Goal: Obtain resource: Download file/media

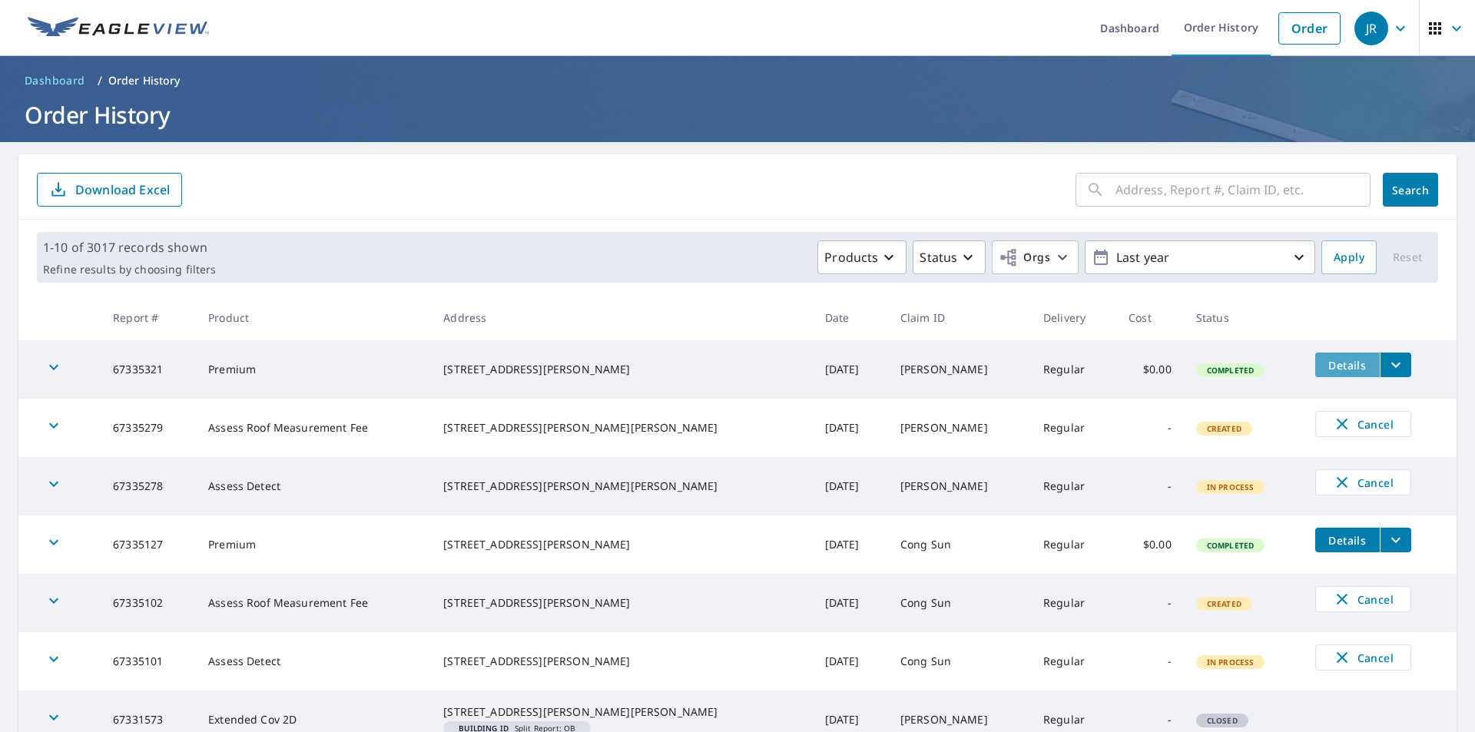
click at [1335, 365] on span "Details" at bounding box center [1348, 365] width 46 height 15
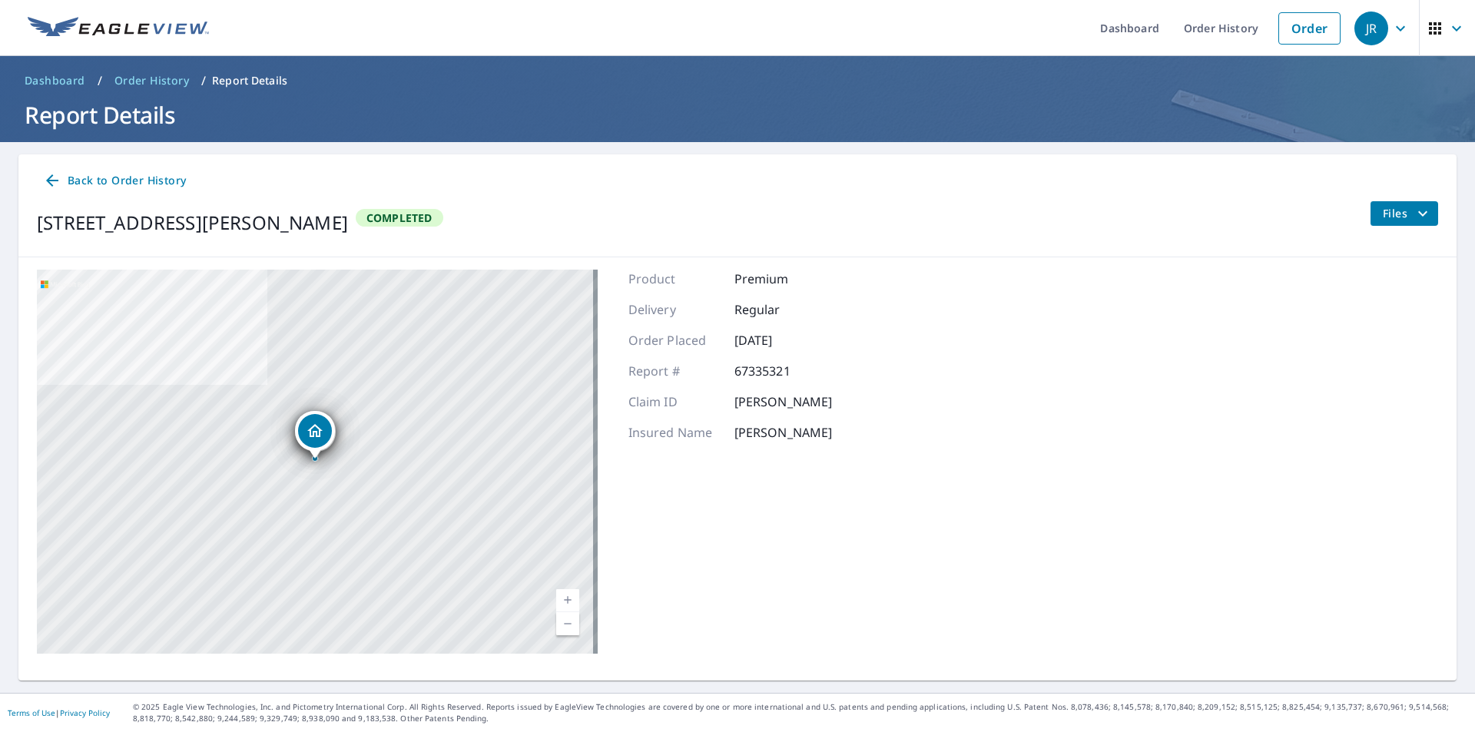
click at [1384, 218] on span "Files" at bounding box center [1407, 213] width 49 height 18
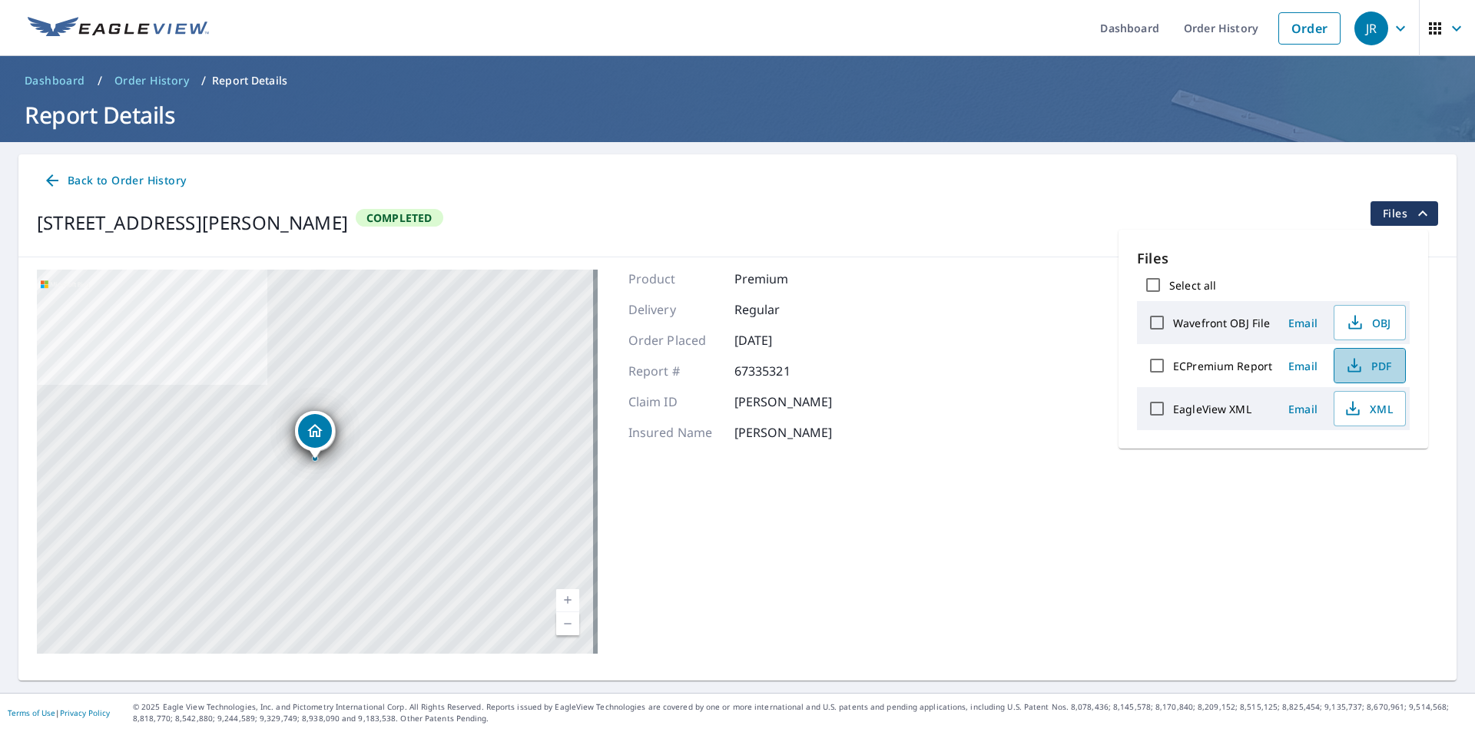
click at [1358, 380] on button "PDF" at bounding box center [1370, 365] width 72 height 35
click at [1354, 406] on icon "button" at bounding box center [1353, 409] width 18 height 18
click at [66, 175] on span "Back to Order History" at bounding box center [114, 180] width 143 height 19
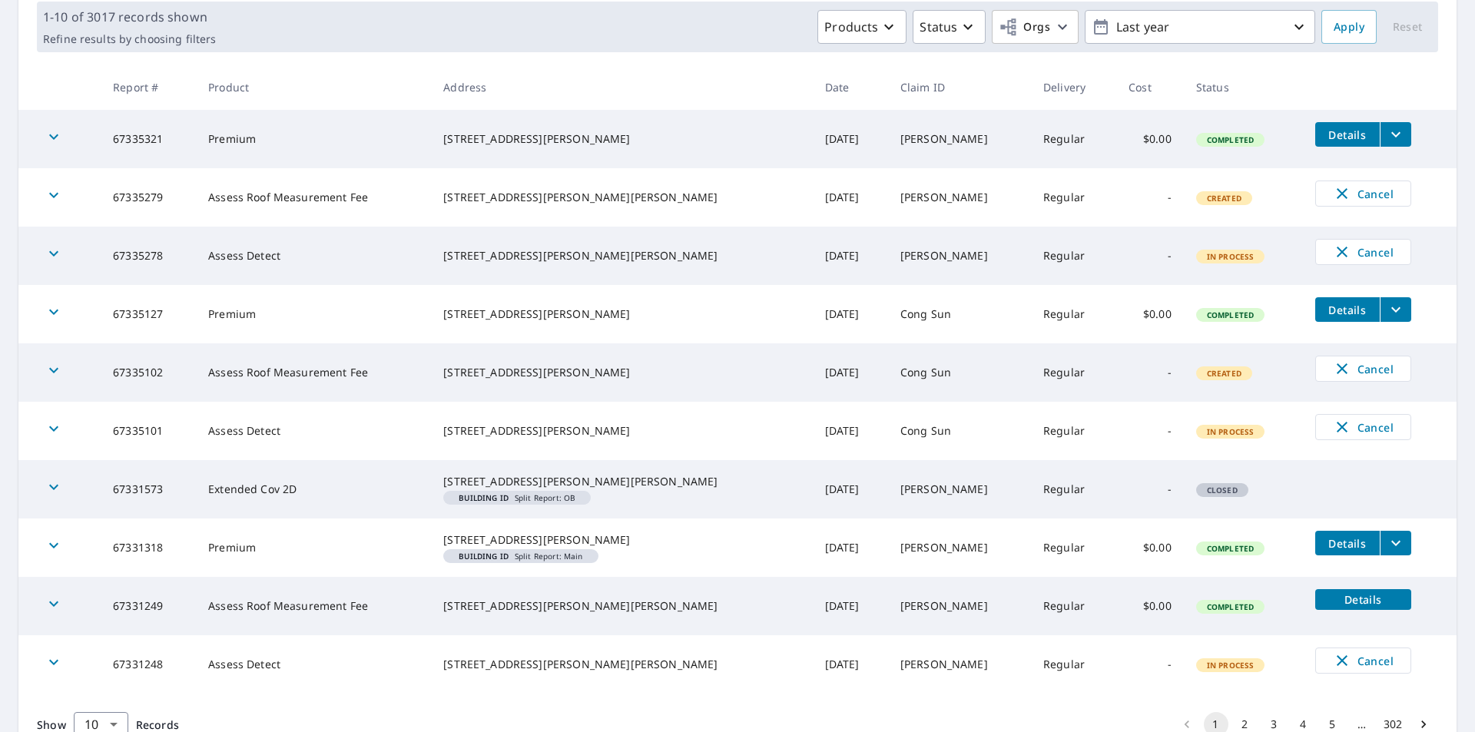
scroll to position [330, 0]
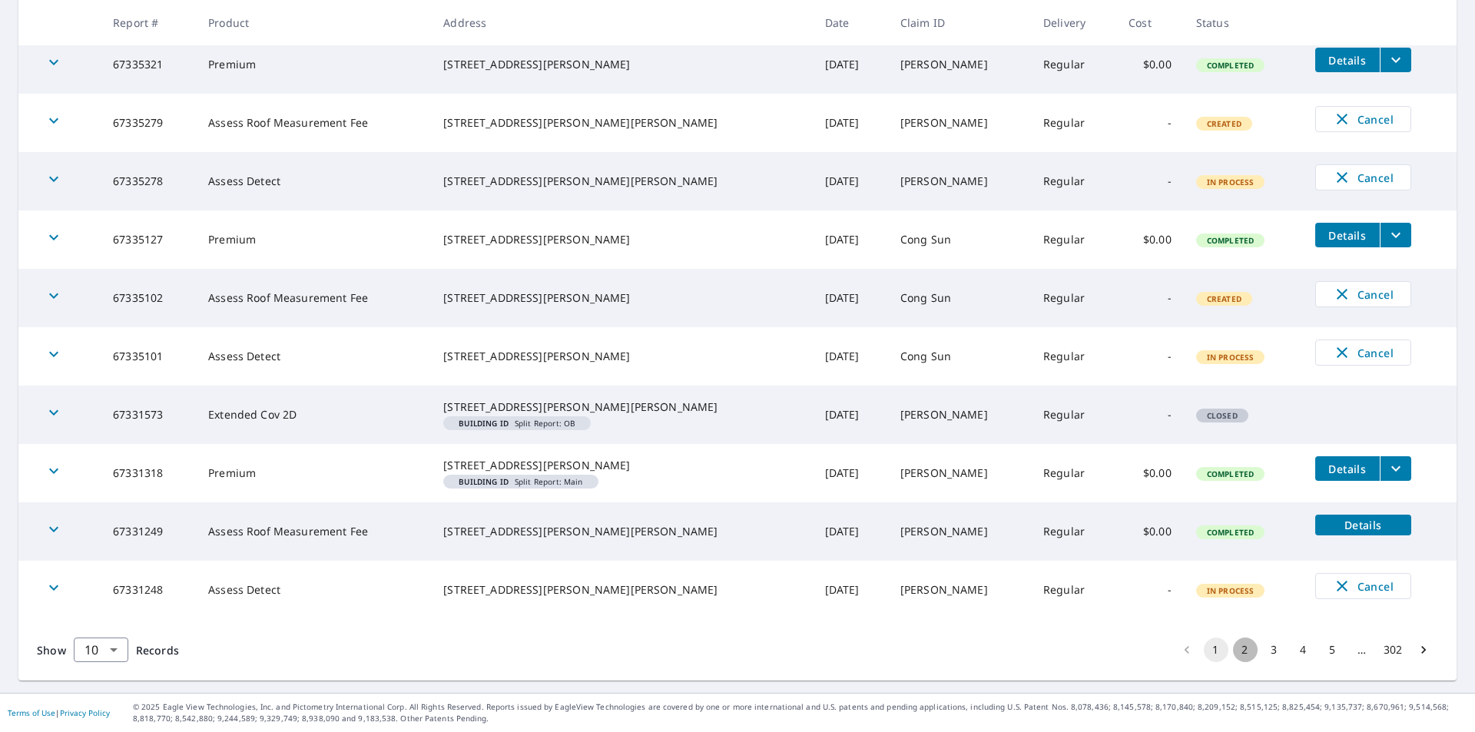
click at [1235, 651] on button "2" at bounding box center [1245, 650] width 25 height 25
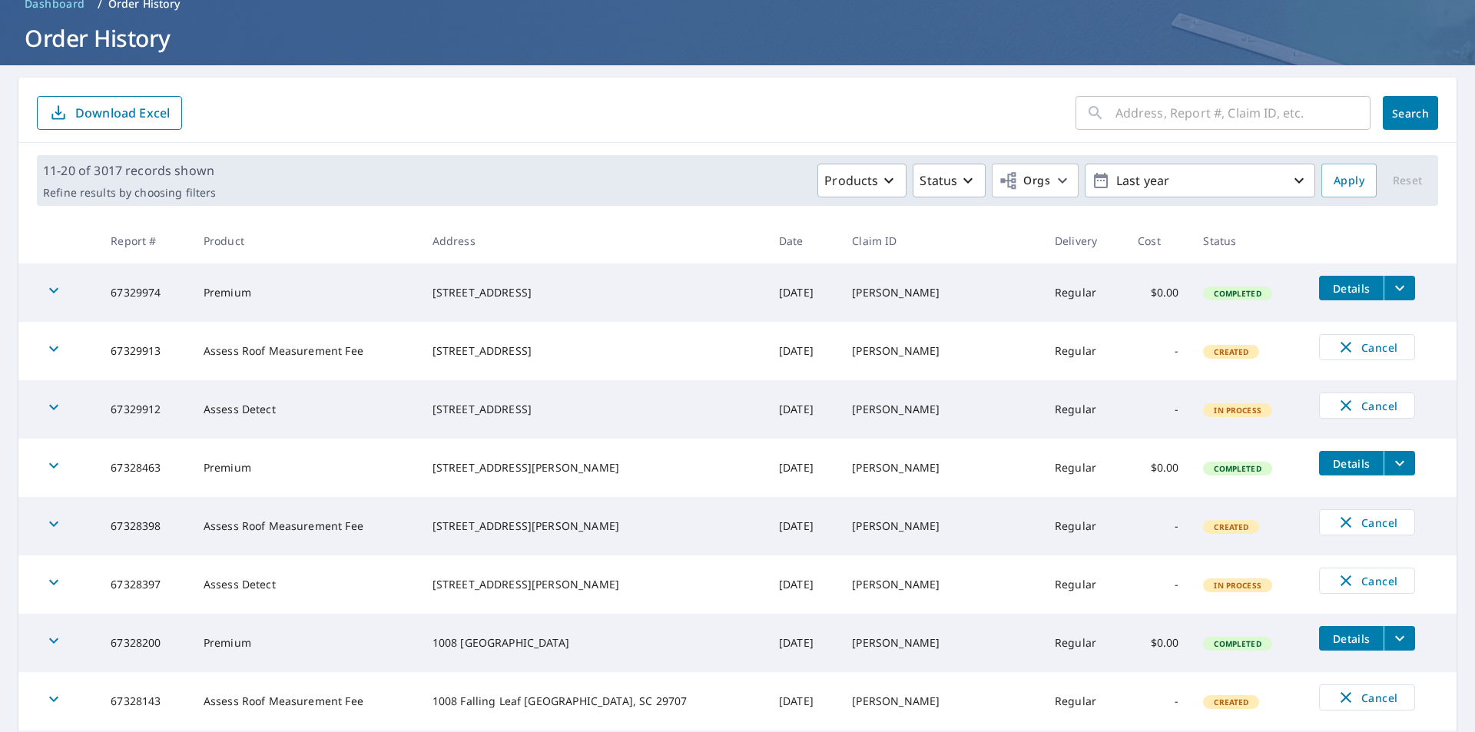
scroll to position [154, 0]
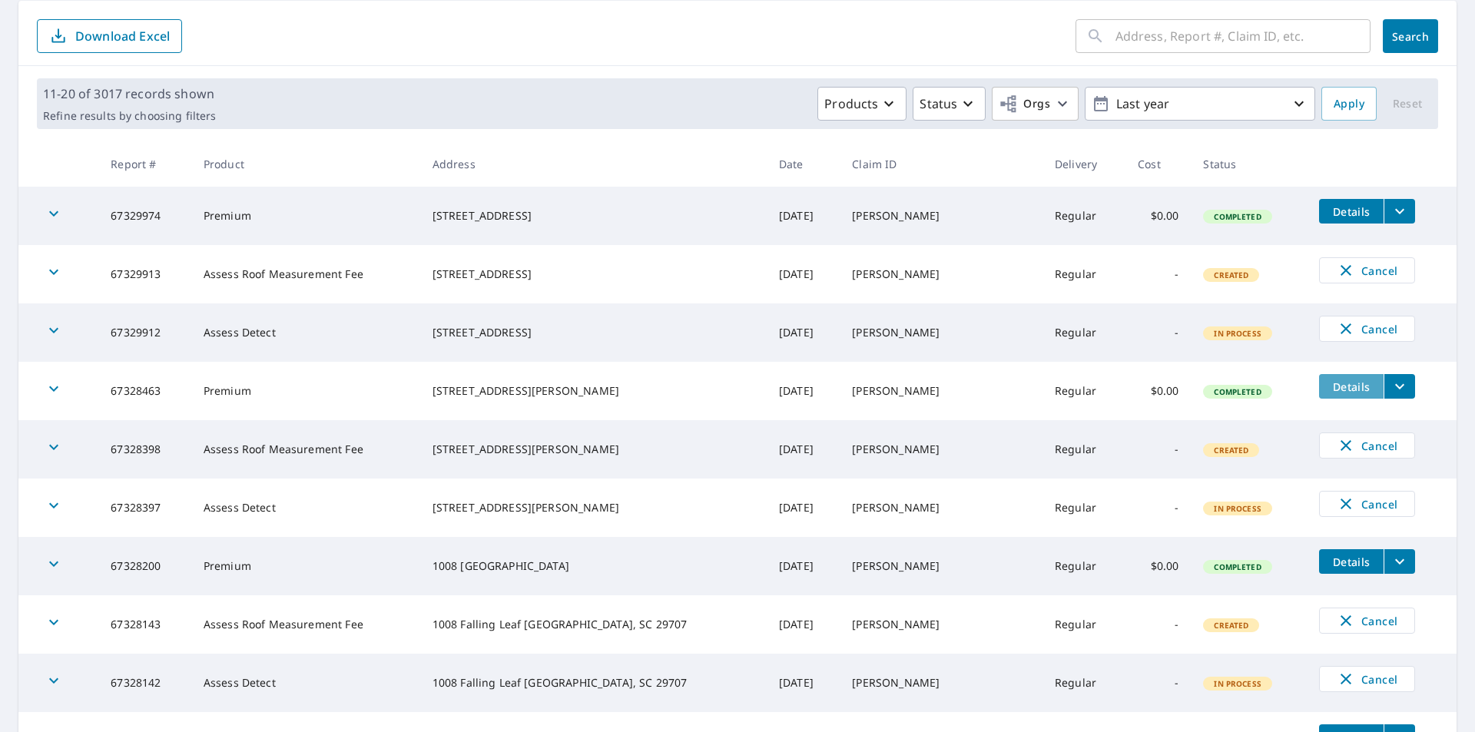
click at [1333, 391] on span "Details" at bounding box center [1351, 387] width 46 height 15
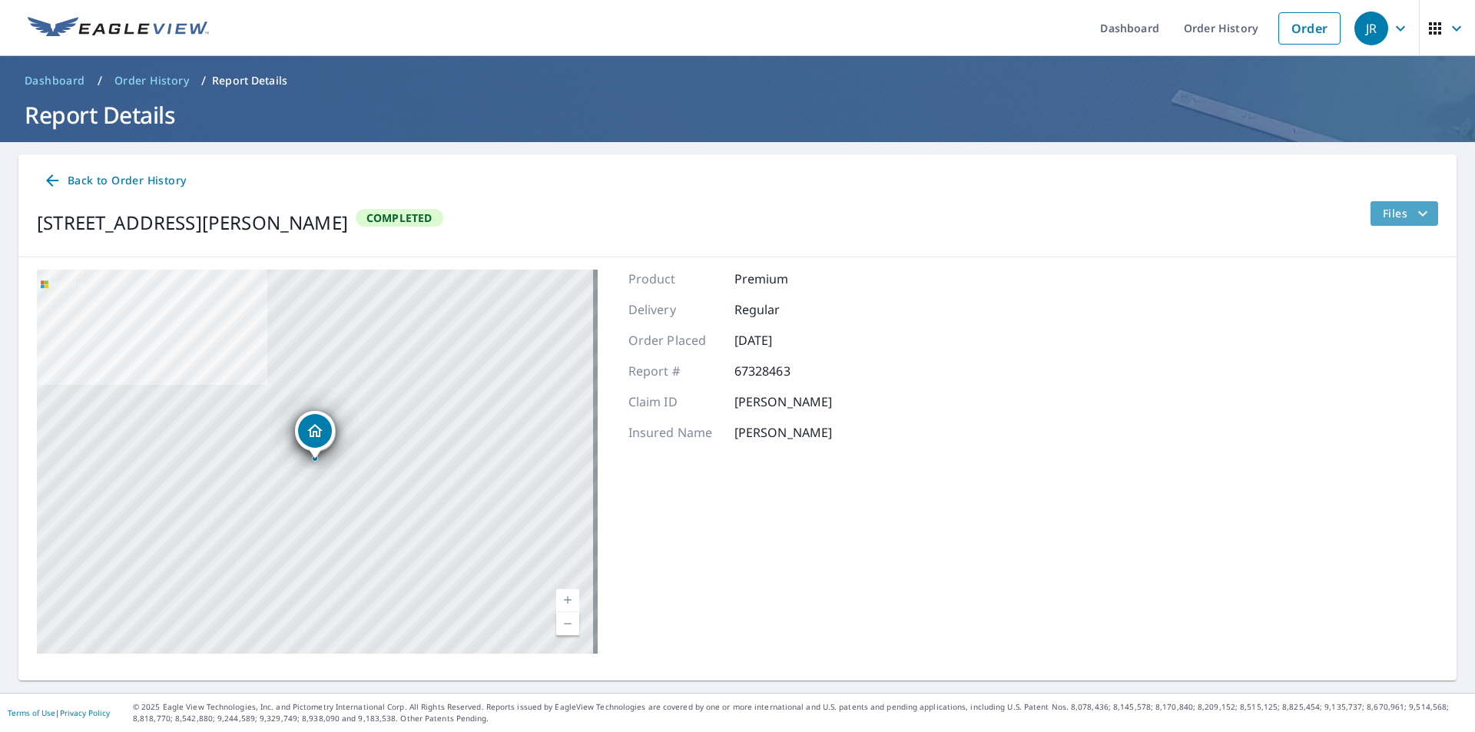
click at [1383, 204] on span "Files" at bounding box center [1407, 213] width 49 height 18
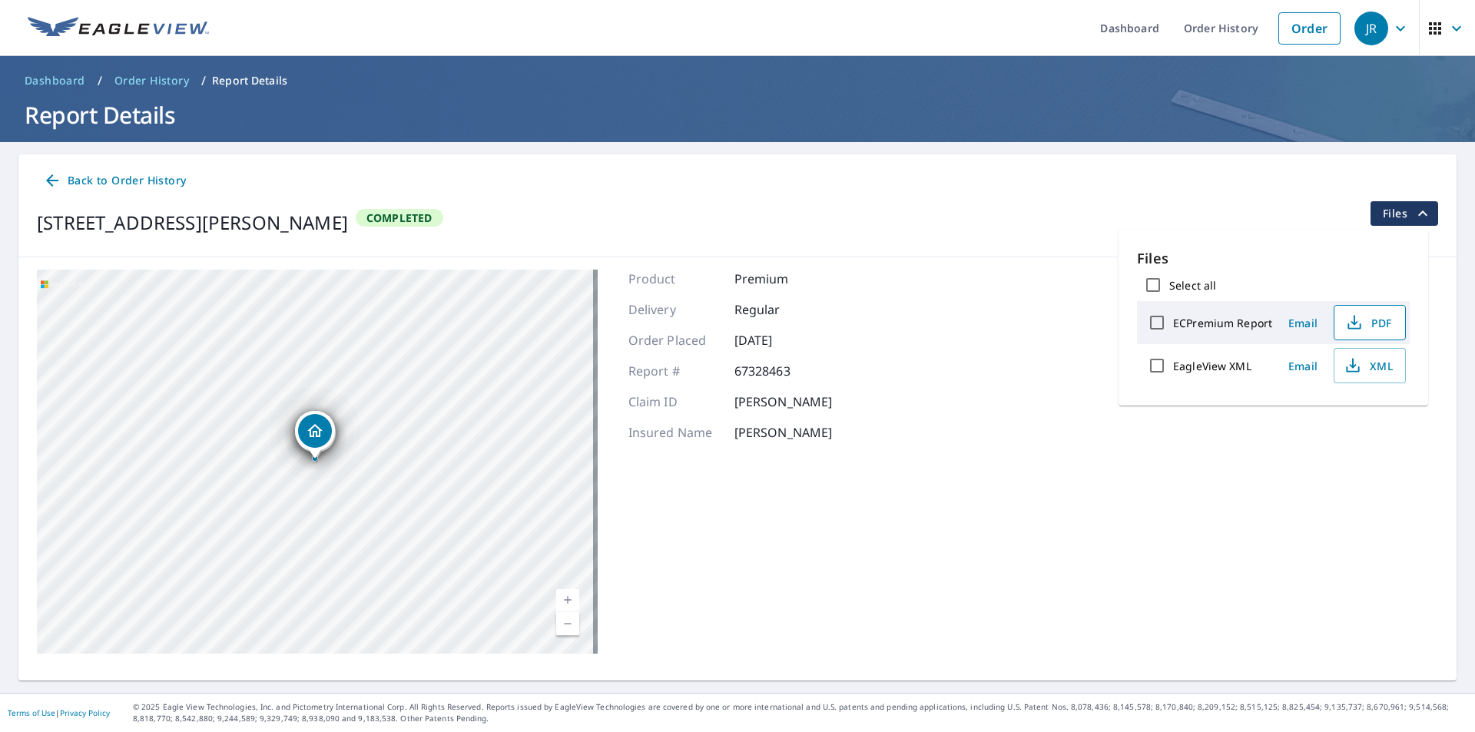
click at [1355, 323] on icon "button" at bounding box center [1354, 320] width 7 height 10
click at [1352, 366] on icon "button" at bounding box center [1353, 363] width 7 height 10
click at [179, 177] on span "Back to Order History" at bounding box center [114, 180] width 143 height 19
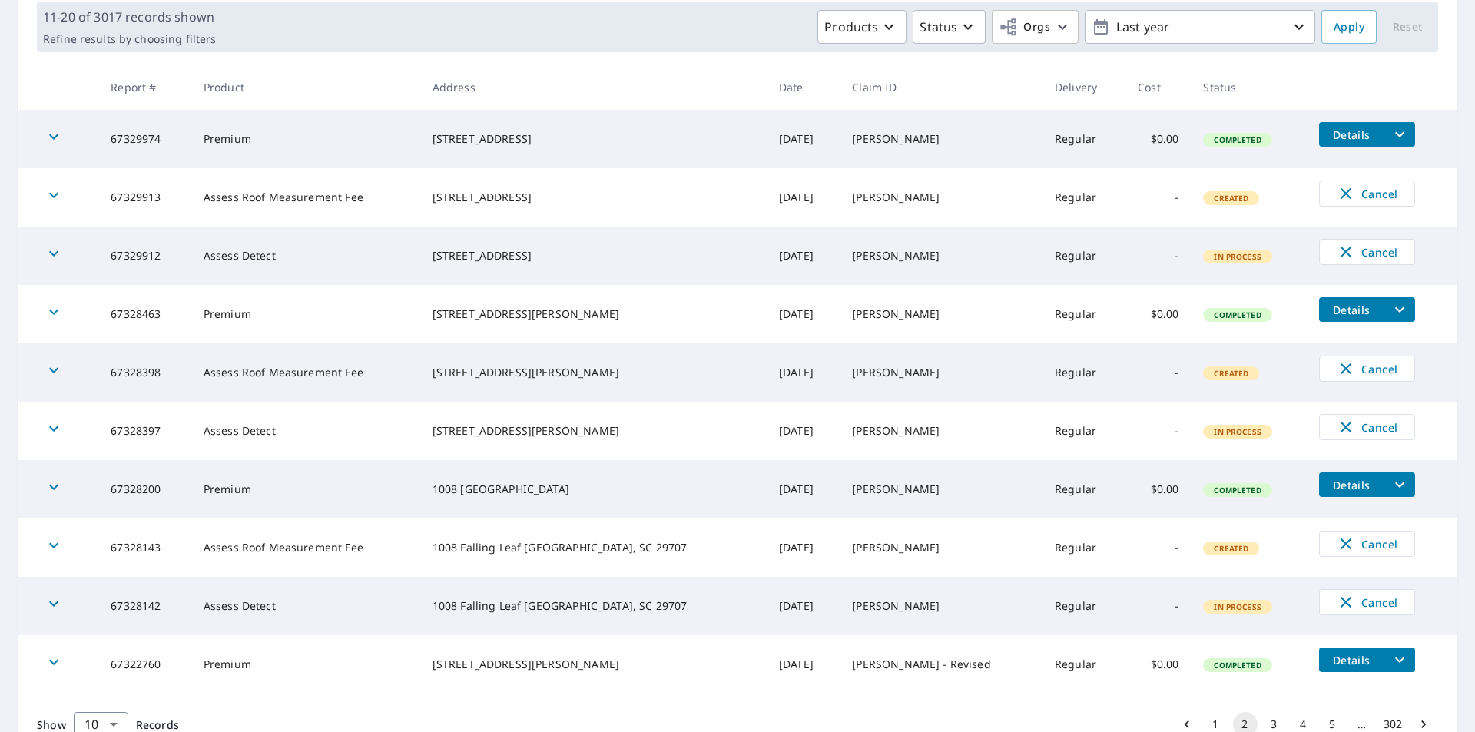
scroll to position [305, 0]
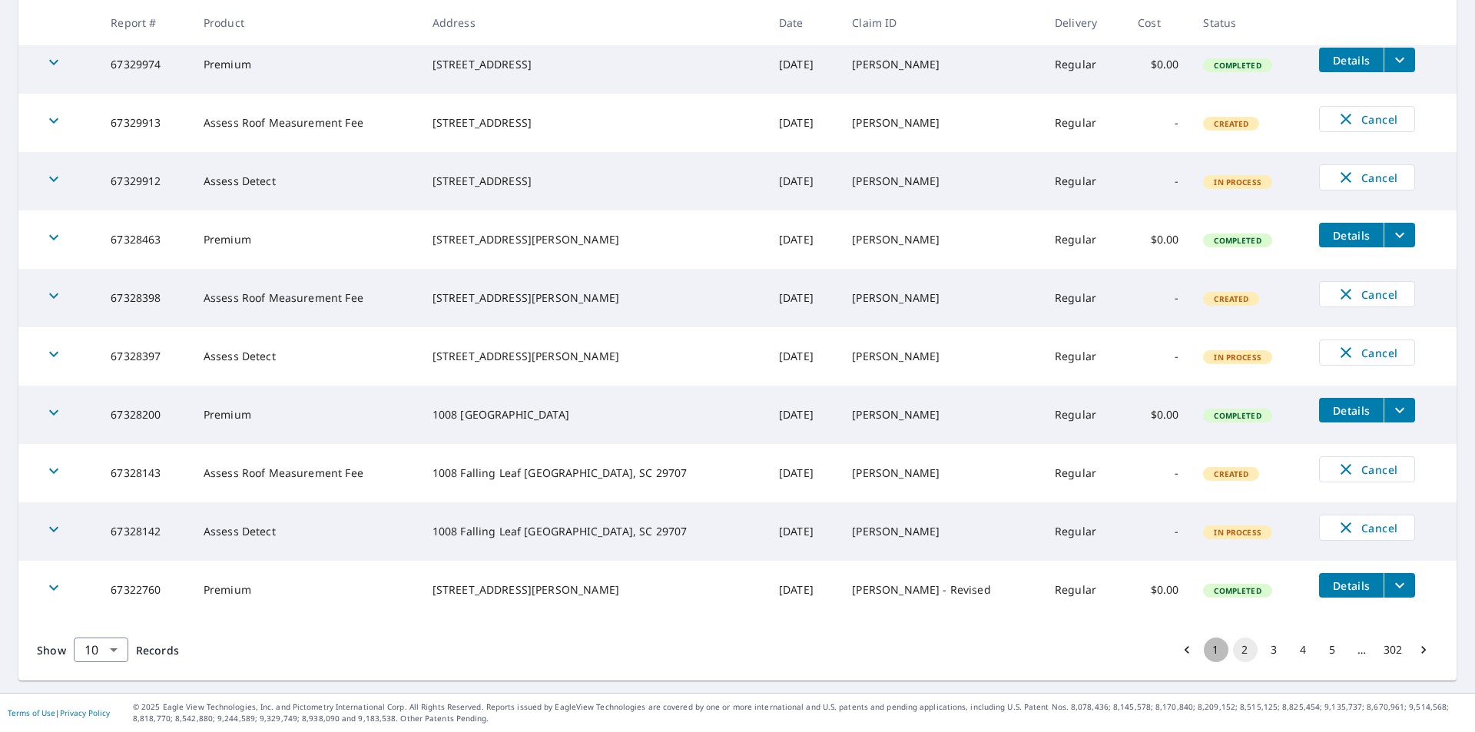
click at [1204, 649] on button "1" at bounding box center [1216, 650] width 25 height 25
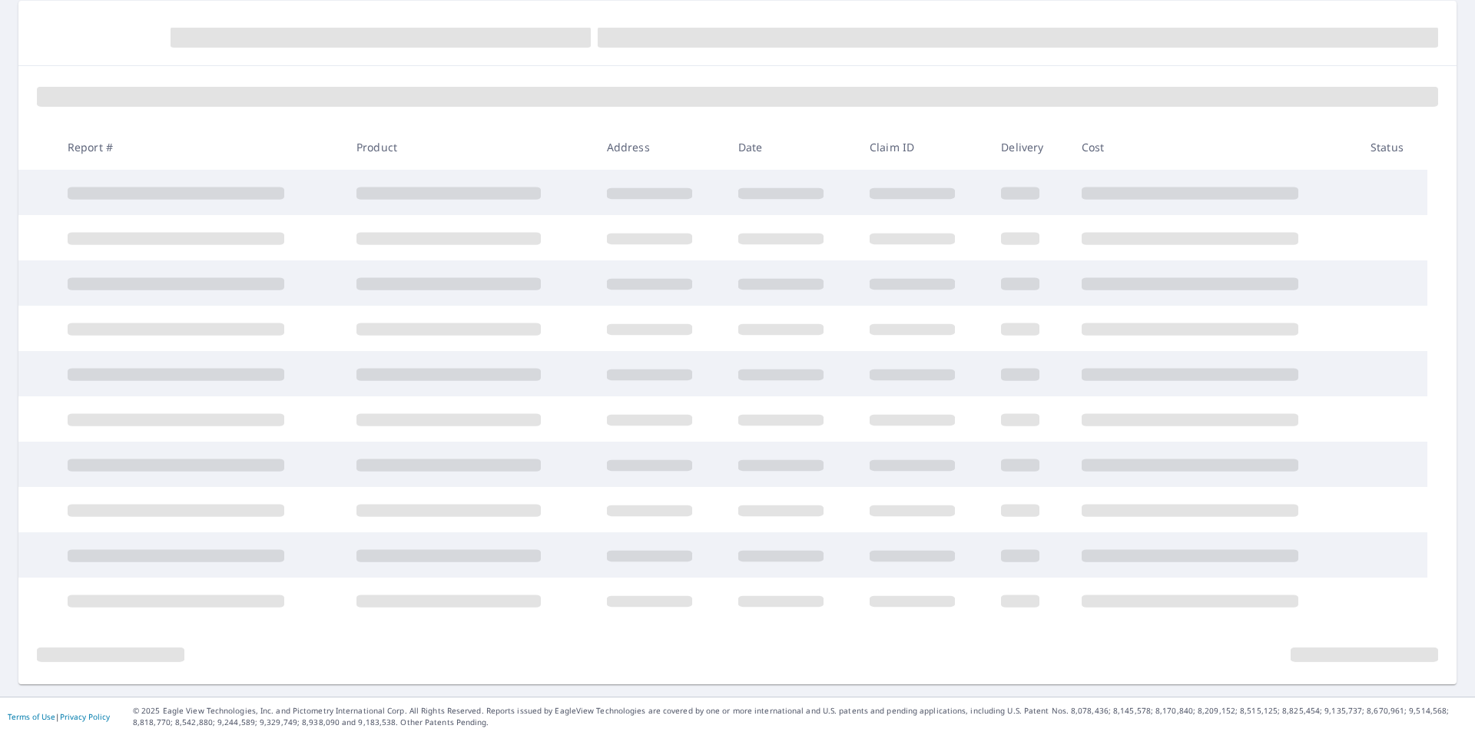
scroll to position [77, 0]
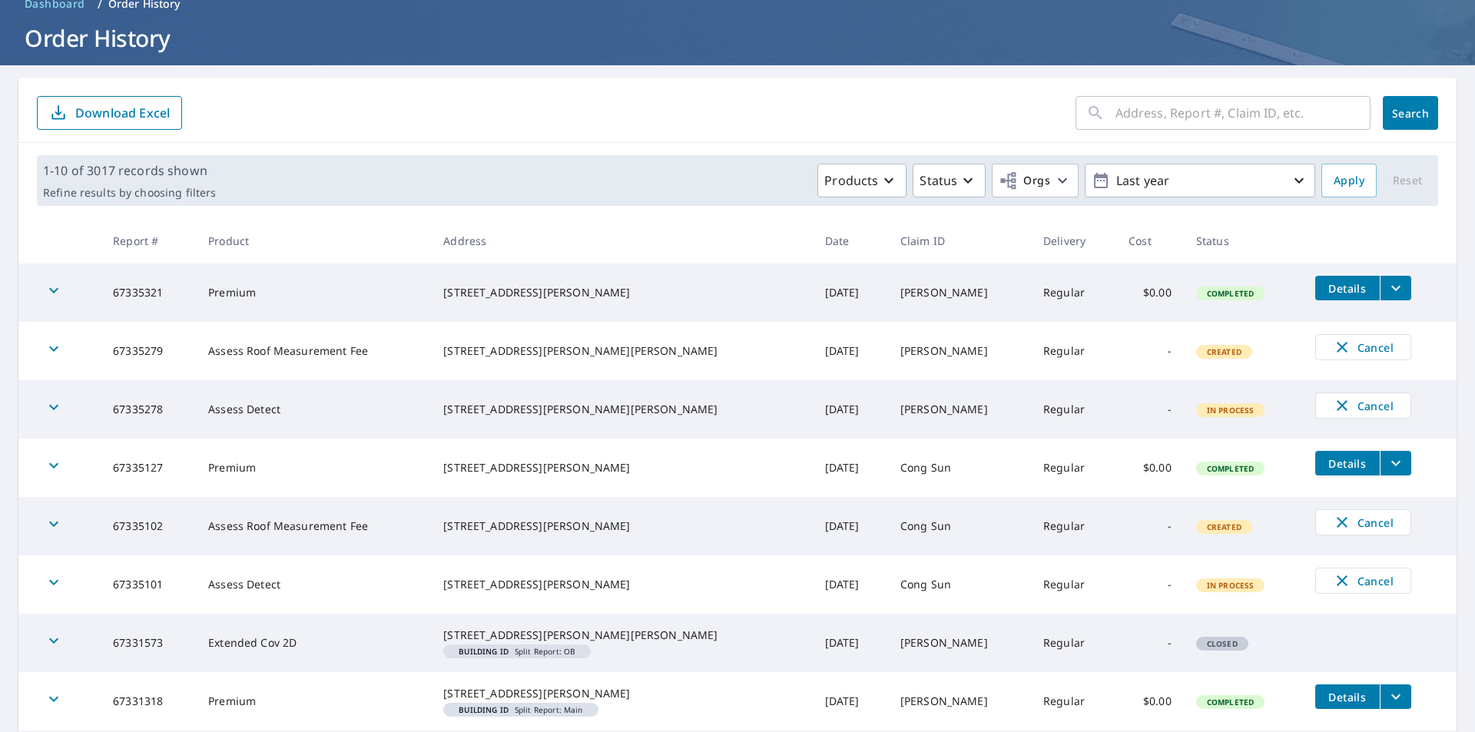
click at [1342, 462] on span "Details" at bounding box center [1348, 463] width 46 height 15
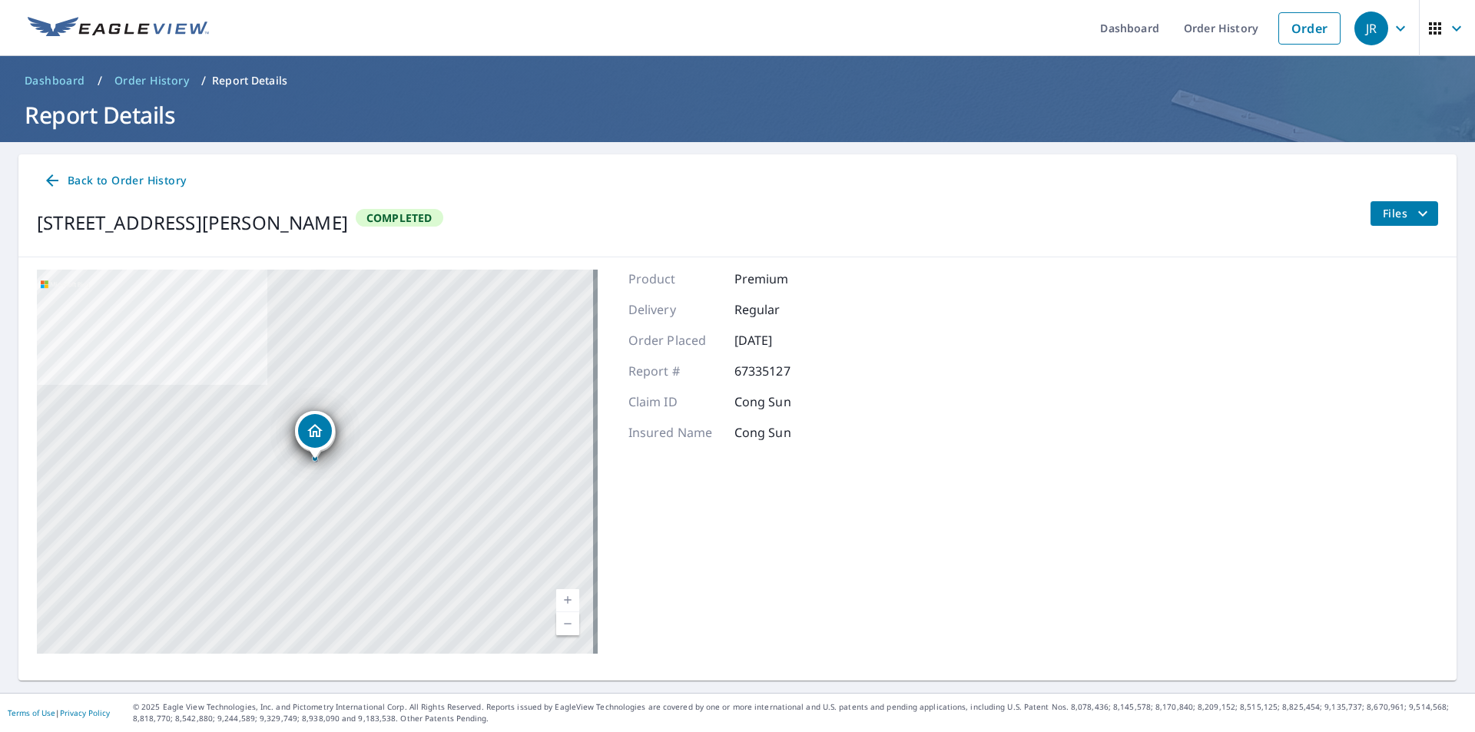
click at [1383, 216] on span "Files" at bounding box center [1407, 213] width 49 height 18
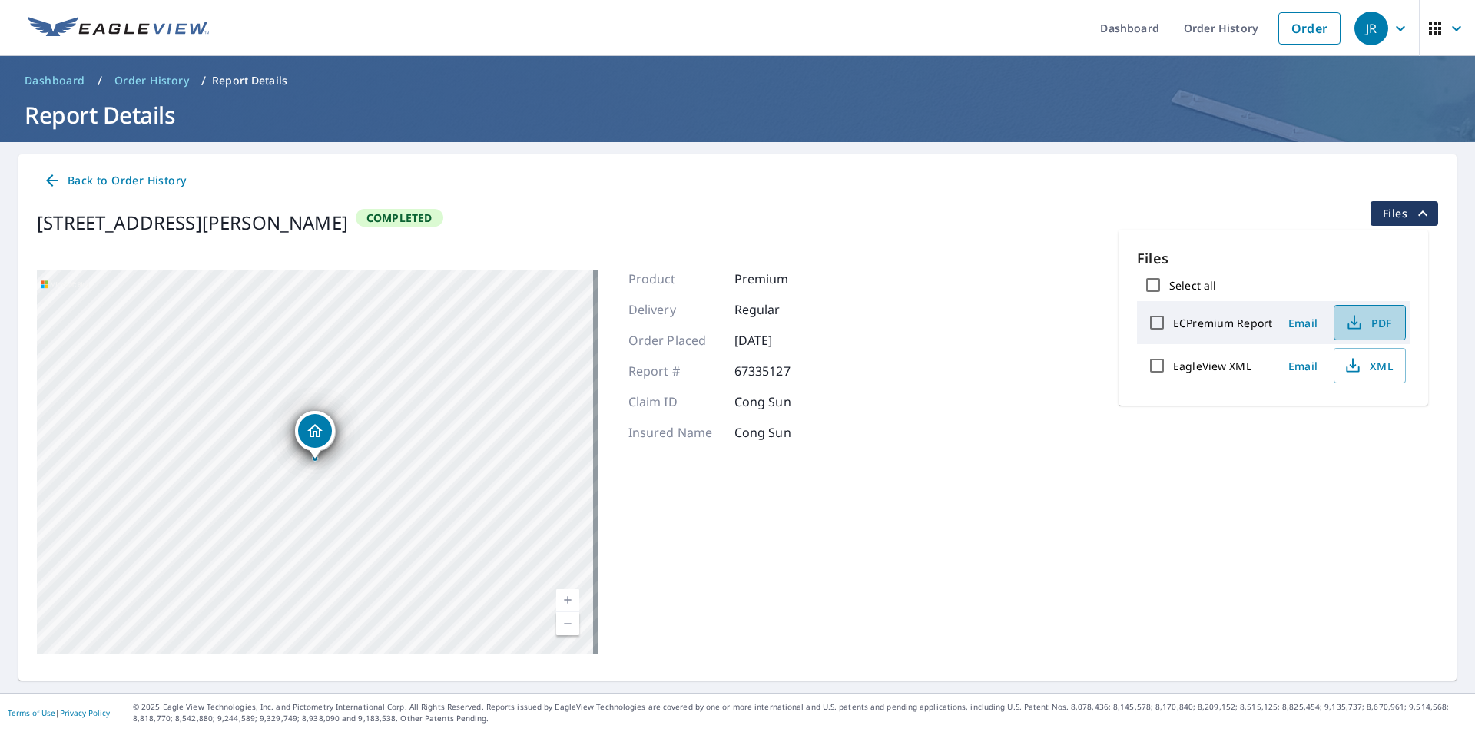
click at [1352, 322] on icon "button" at bounding box center [1354, 320] width 7 height 10
click at [1345, 363] on icon "button" at bounding box center [1353, 366] width 18 height 18
click at [161, 177] on span "Back to Order History" at bounding box center [114, 180] width 143 height 19
